Goal: Navigation & Orientation: Find specific page/section

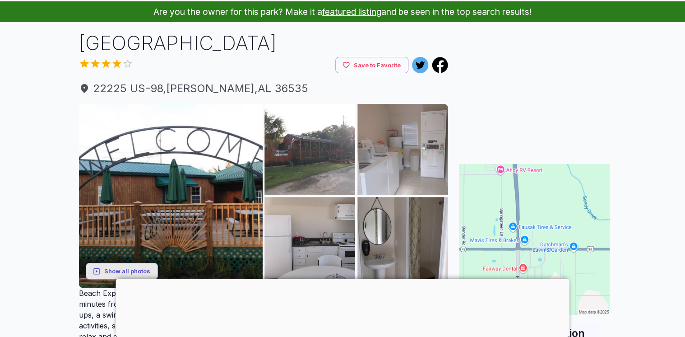
scroll to position [144, 0]
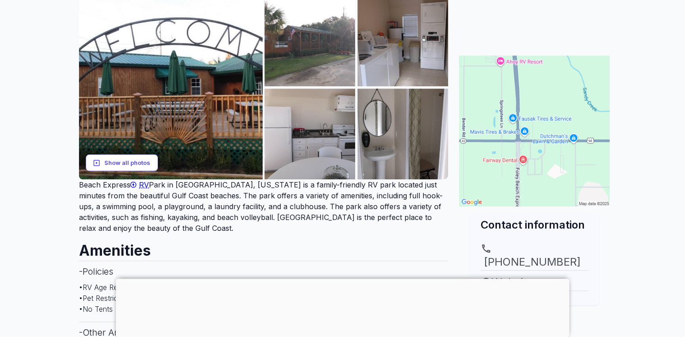
click at [139, 160] on button "Show all photos" at bounding box center [122, 162] width 72 height 17
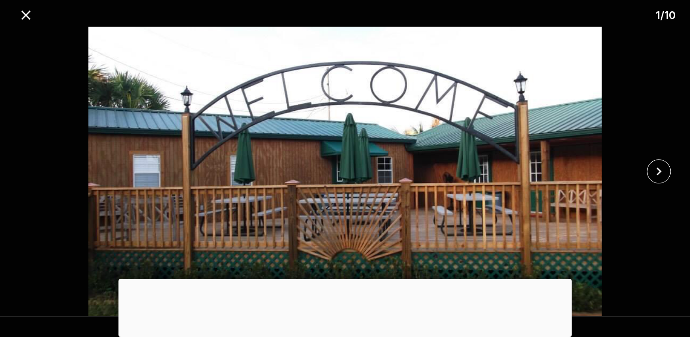
click at [347, 278] on div at bounding box center [345, 278] width 453 height 0
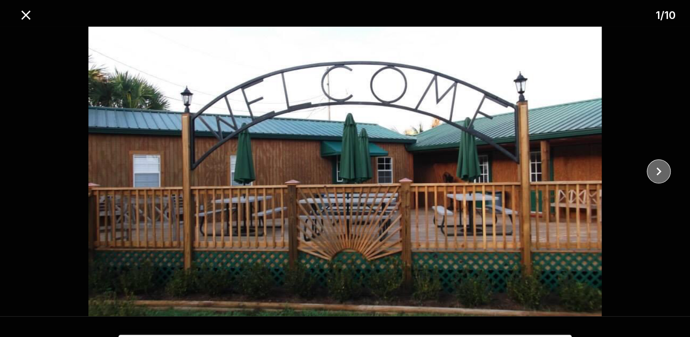
click at [657, 172] on icon "close" at bounding box center [659, 171] width 16 height 16
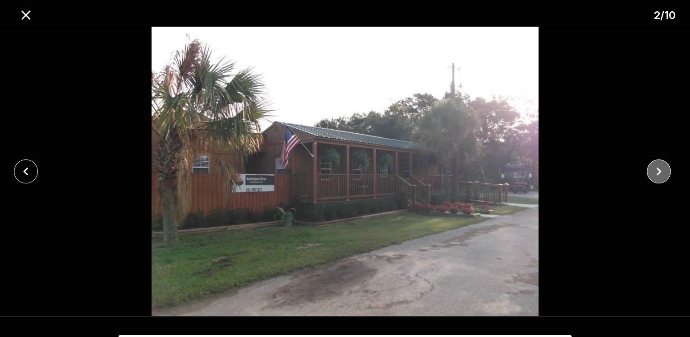
click at [657, 173] on icon "close" at bounding box center [659, 171] width 16 height 16
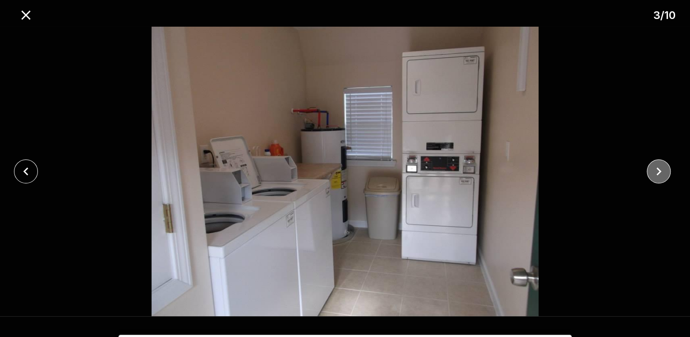
click at [657, 173] on icon "close" at bounding box center [659, 171] width 16 height 16
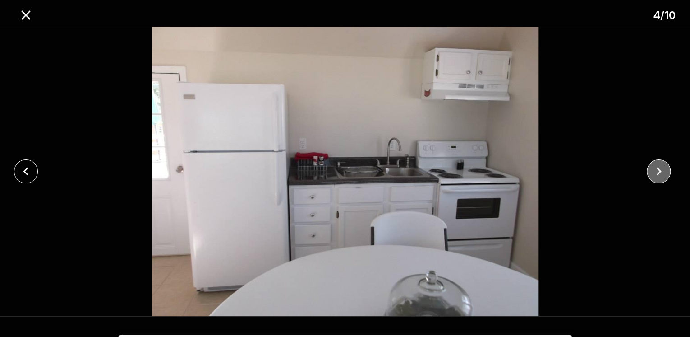
click at [657, 173] on icon "close" at bounding box center [659, 171] width 16 height 16
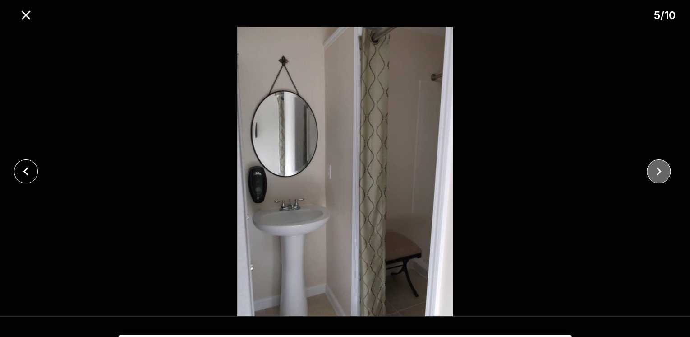
click at [657, 173] on icon "close" at bounding box center [659, 171] width 16 height 16
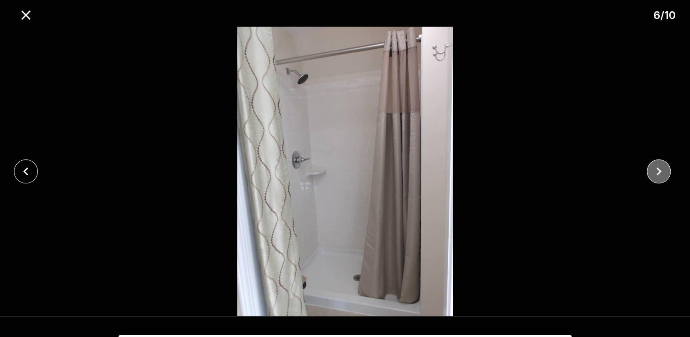
click at [657, 173] on icon "close" at bounding box center [659, 171] width 16 height 16
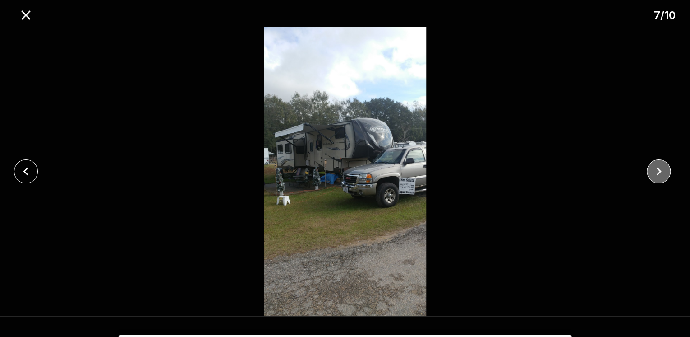
click at [657, 173] on icon "close" at bounding box center [659, 171] width 16 height 16
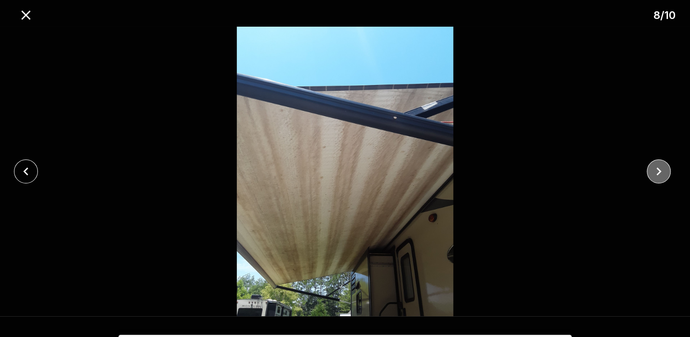
click at [659, 174] on icon "close" at bounding box center [659, 171] width 16 height 16
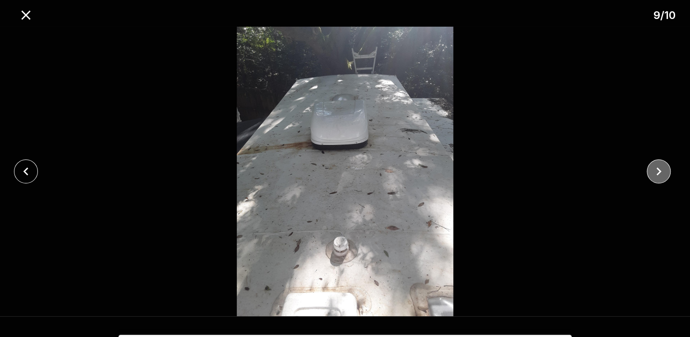
click at [659, 174] on icon "close" at bounding box center [659, 171] width 16 height 16
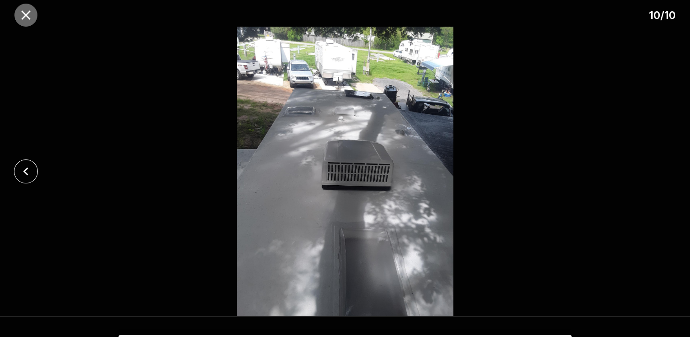
click at [25, 14] on icon "close" at bounding box center [26, 15] width 16 height 16
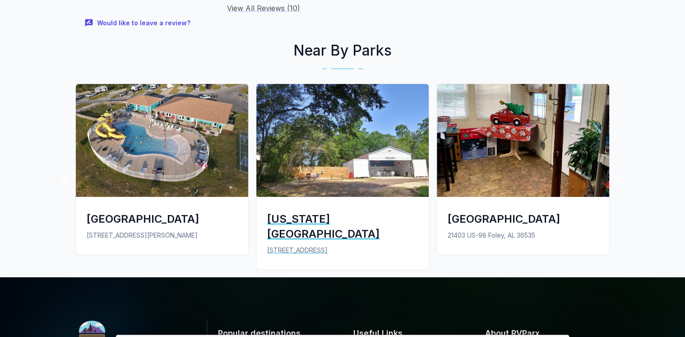
scroll to position [1263, 0]
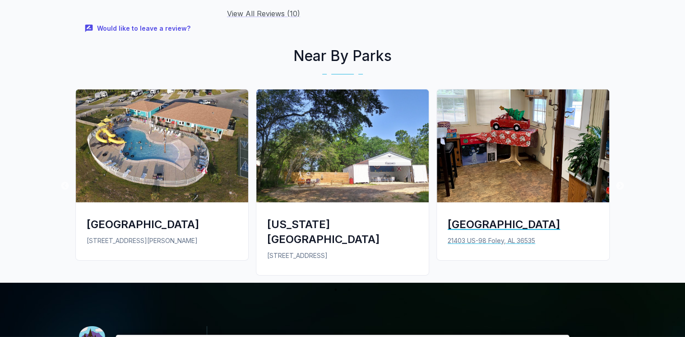
click at [485, 217] on div "[GEOGRAPHIC_DATA]" at bounding box center [522, 224] width 151 height 15
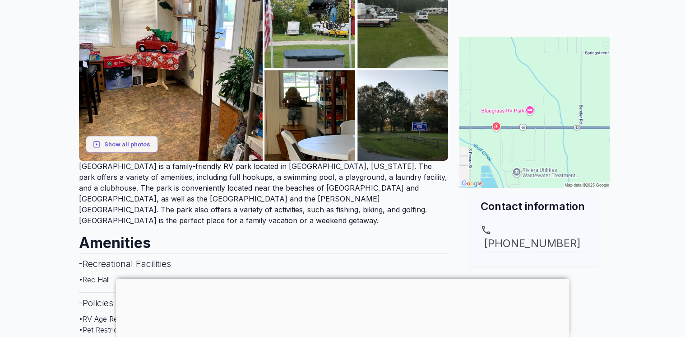
scroll to position [180, 0]
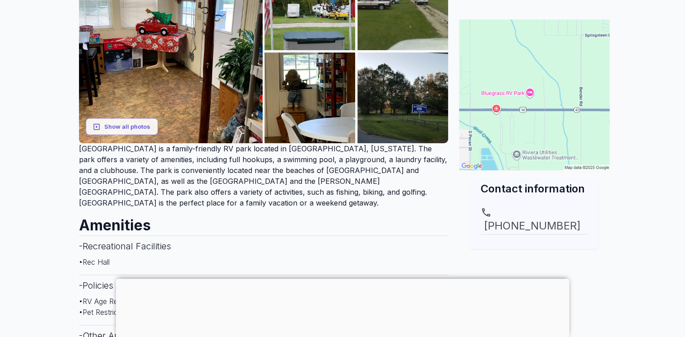
click at [341, 278] on div at bounding box center [342, 278] width 453 height 0
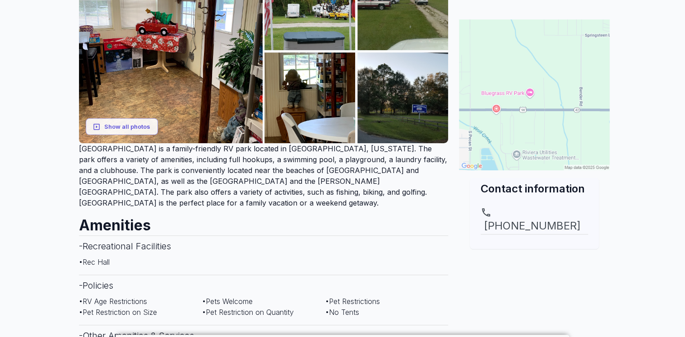
click at [539, 107] on img at bounding box center [534, 94] width 151 height 151
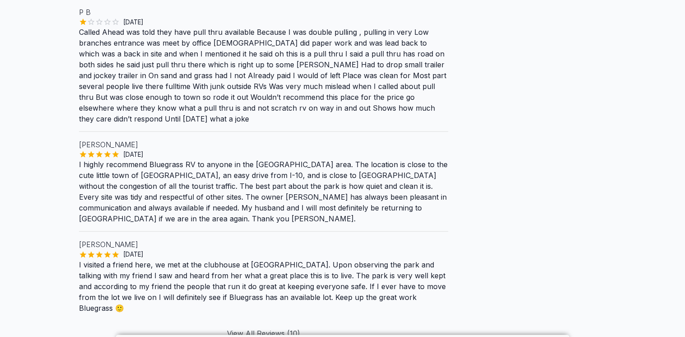
scroll to position [1083, 0]
